Goal: Find contact information: Find contact information

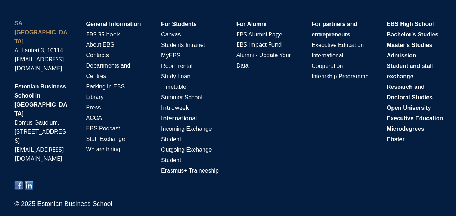
scroll to position [1440, 0]
click at [102, 55] on span "Contacts" at bounding box center [97, 55] width 23 height 6
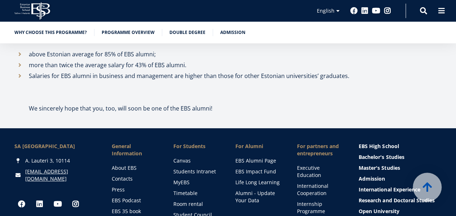
scroll to position [4114, 0]
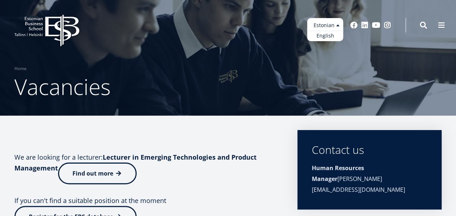
click at [327, 29] on ul "Estonian English" at bounding box center [325, 29] width 36 height 23
click at [325, 38] on font "English" at bounding box center [322, 35] width 18 height 7
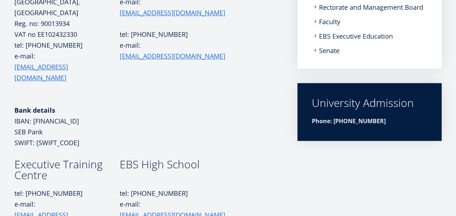
scroll to position [53, 0]
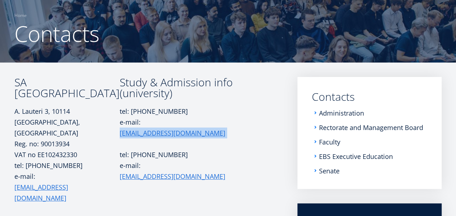
drag, startPoint x: 169, startPoint y: 119, endPoint x: 121, endPoint y: 125, distance: 48.3
click at [121, 125] on p "tel: [PHONE_NUMBER] e-mail: [EMAIL_ADDRESS][DOMAIN_NAME]" at bounding box center [182, 122] width 124 height 32
copy p "[EMAIL_ADDRESS][DOMAIN_NAME]"
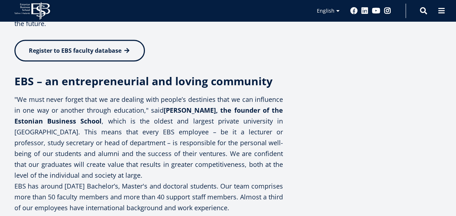
scroll to position [213, 0]
